Goal: Task Accomplishment & Management: Complete application form

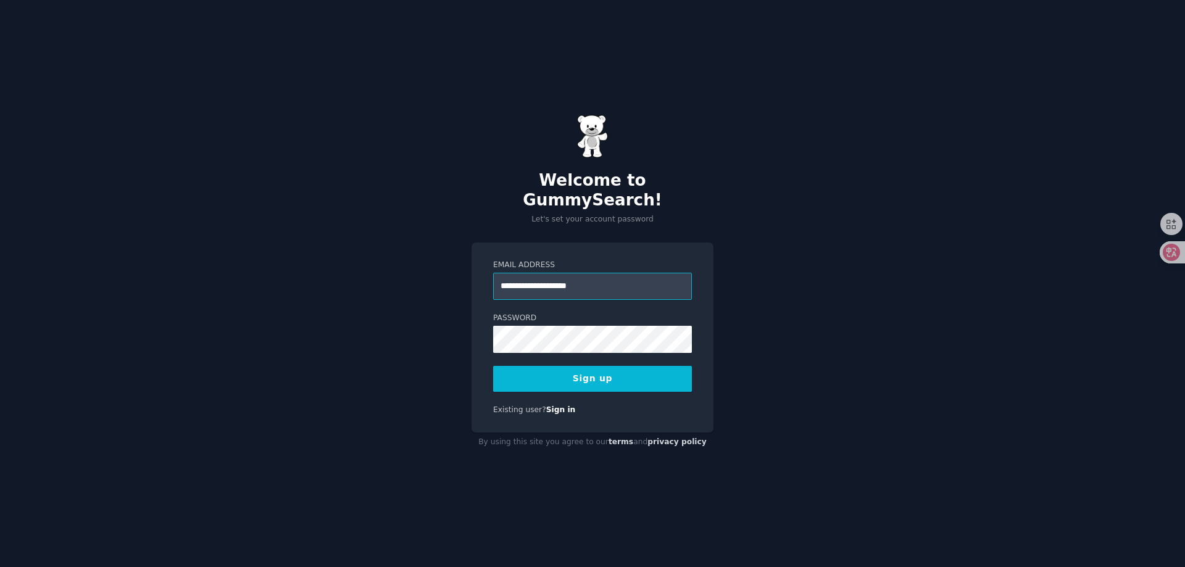
type input "**********"
click at [568, 366] on button "Sign up" at bounding box center [592, 379] width 199 height 26
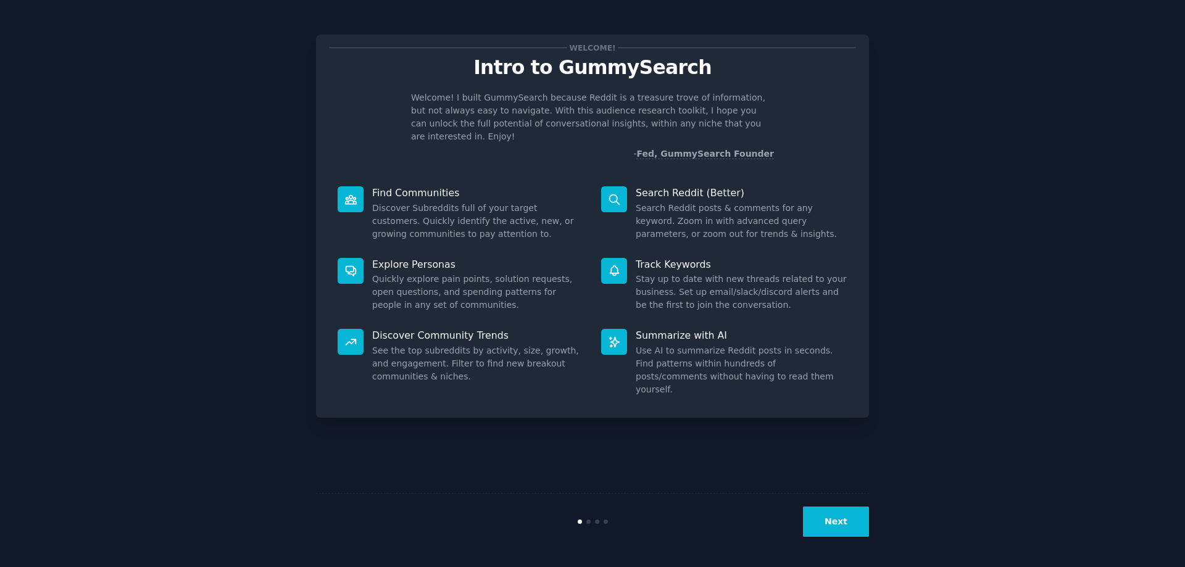
click at [852, 512] on button "Next" at bounding box center [836, 522] width 66 height 30
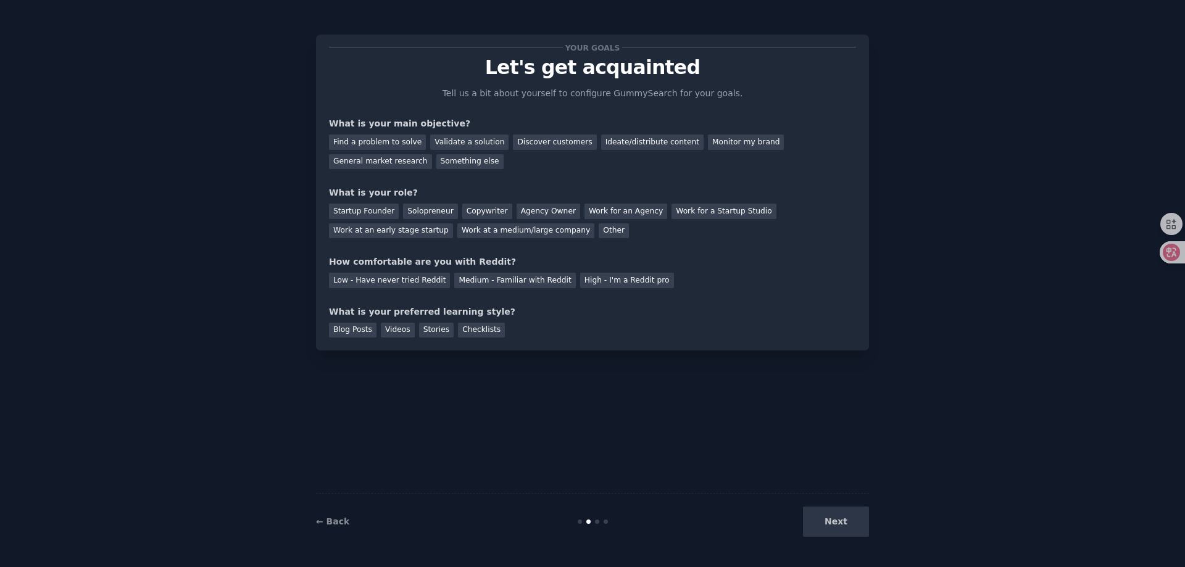
drag, startPoint x: 0, startPoint y: 0, endPoint x: 852, endPoint y: 512, distance: 994.5
click at [852, 512] on div "Next" at bounding box center [777, 522] width 185 height 30
click at [833, 526] on div "Next" at bounding box center [777, 522] width 185 height 30
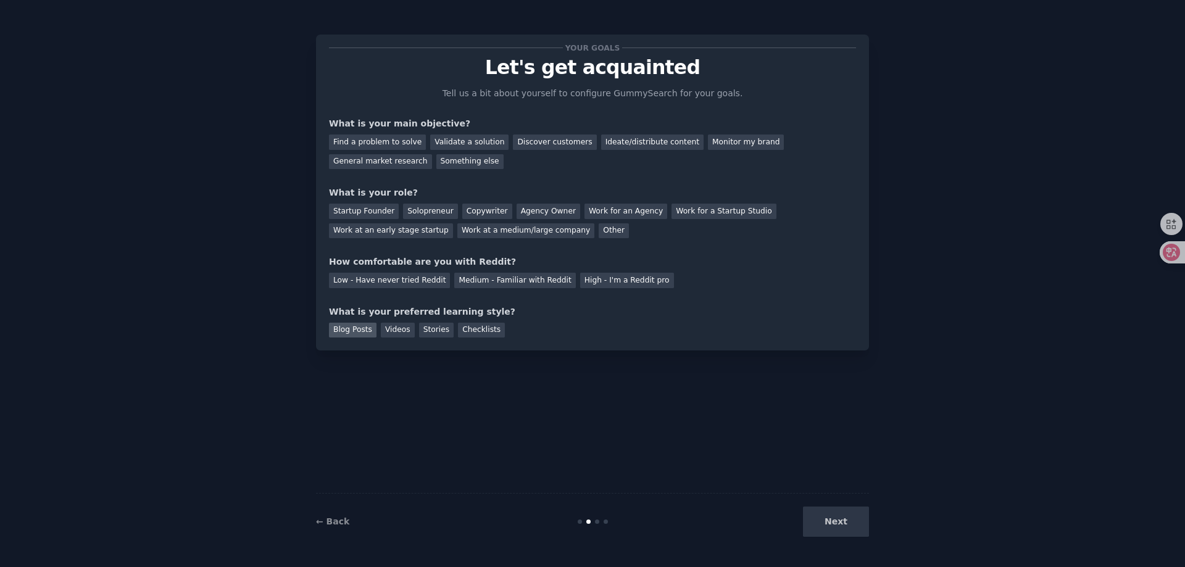
click at [357, 334] on div "Blog Posts" at bounding box center [353, 330] width 48 height 15
click at [868, 526] on div "Next" at bounding box center [777, 522] width 185 height 30
click at [856, 528] on div "Next" at bounding box center [777, 522] width 185 height 30
click at [354, 214] on div "Startup Founder" at bounding box center [364, 211] width 70 height 15
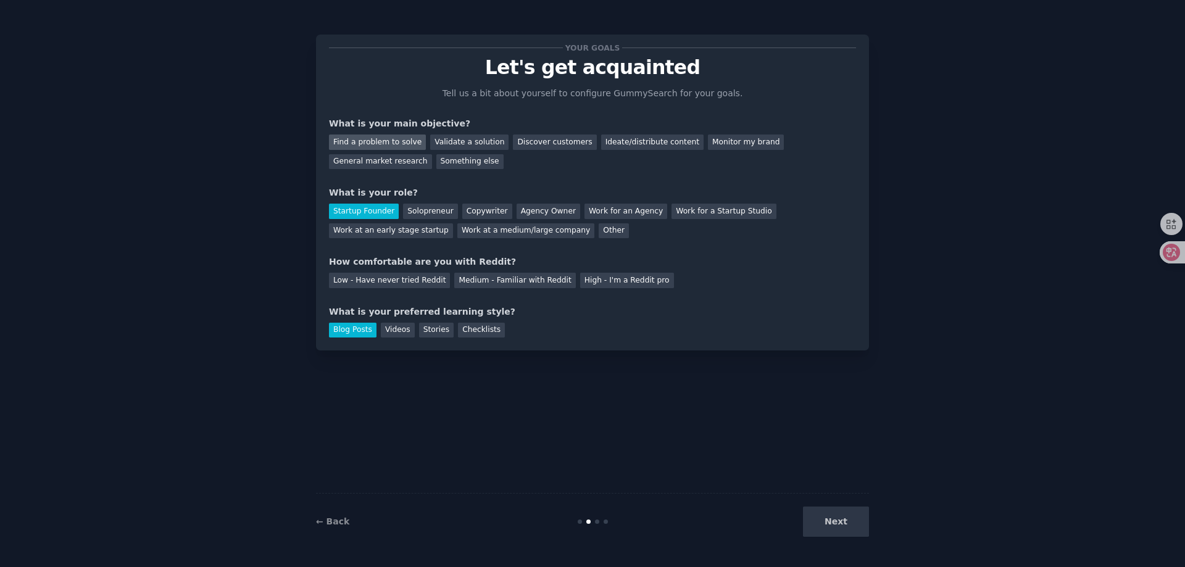
click at [366, 135] on div "Find a problem to solve" at bounding box center [377, 142] width 97 height 15
click at [828, 518] on div "Next" at bounding box center [777, 522] width 185 height 30
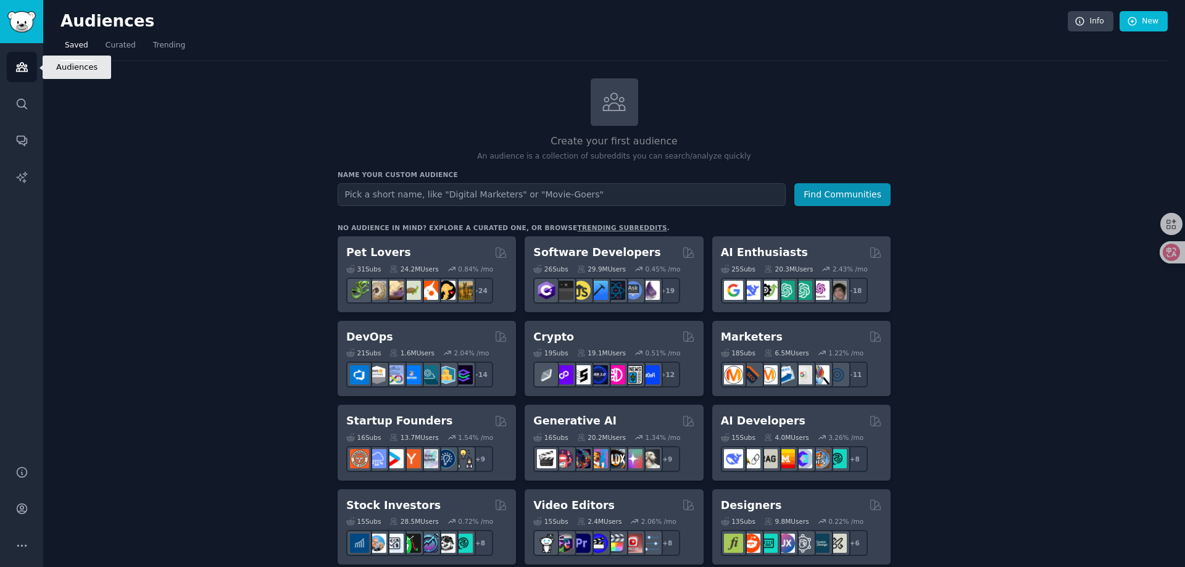
click at [32, 66] on link "Audiences" at bounding box center [22, 67] width 30 height 30
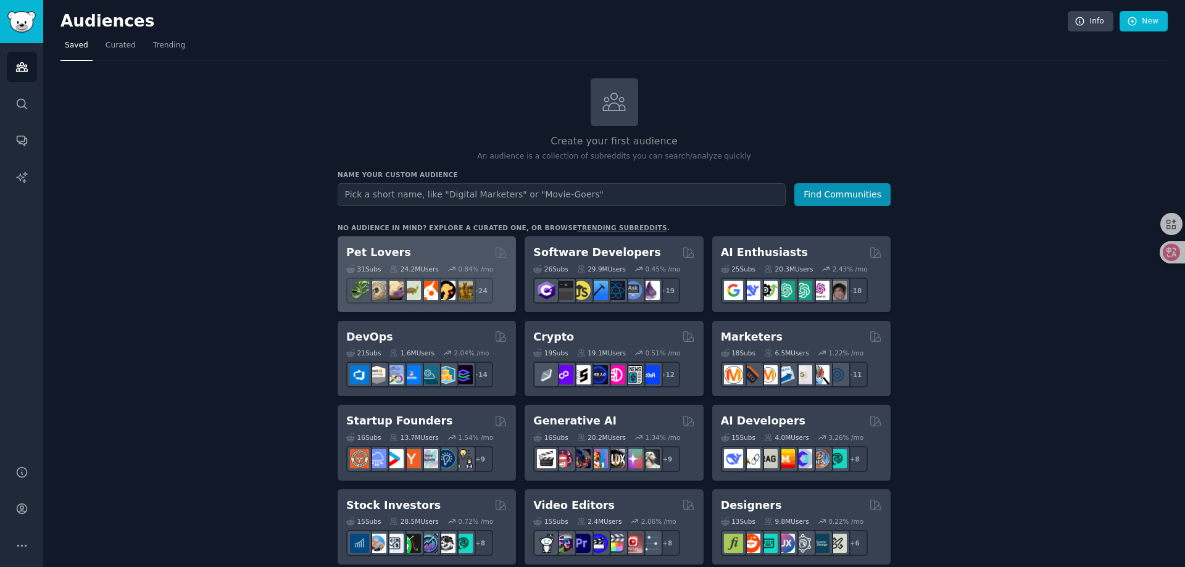
click at [397, 256] on h2 "Pet Lovers" at bounding box center [378, 252] width 65 height 15
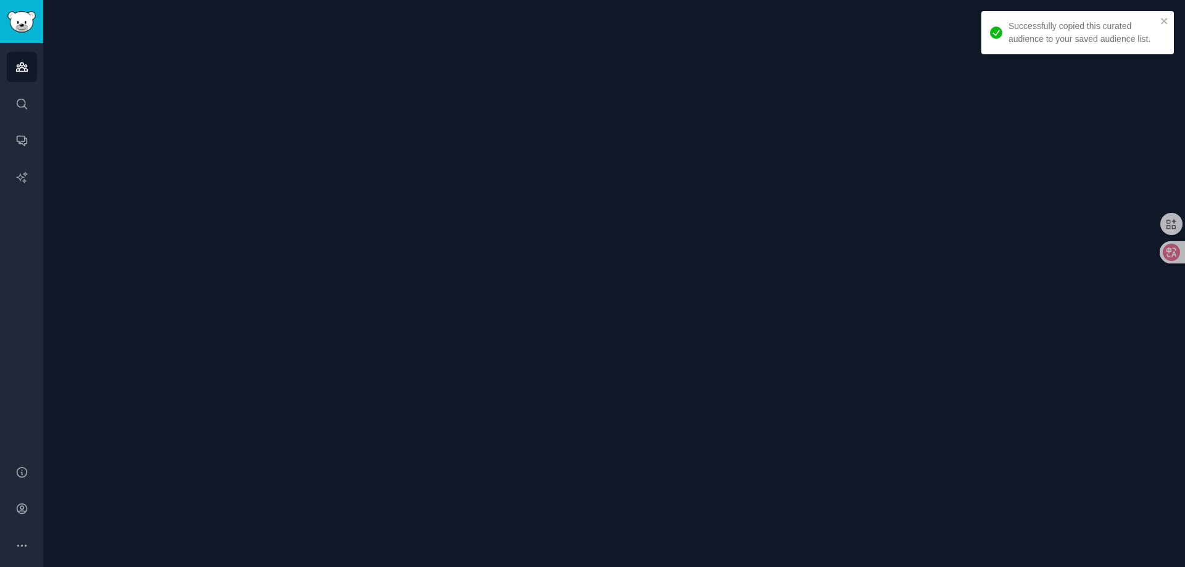
click at [350, 247] on div at bounding box center [614, 283] width 1142 height 567
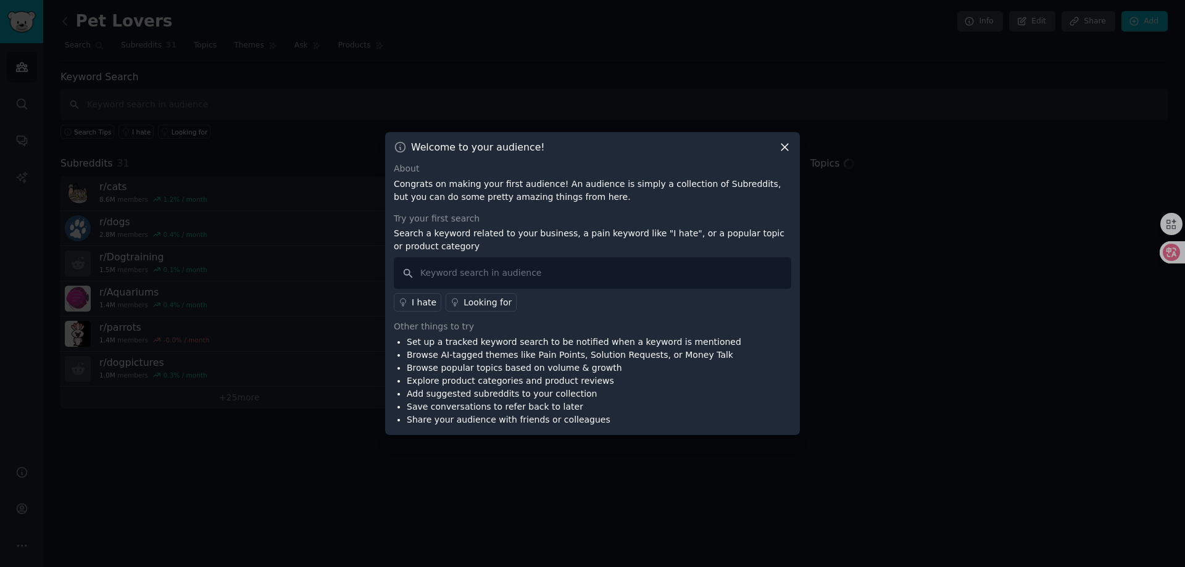
click at [783, 148] on icon at bounding box center [784, 147] width 13 height 13
